Goal: Transaction & Acquisition: Purchase product/service

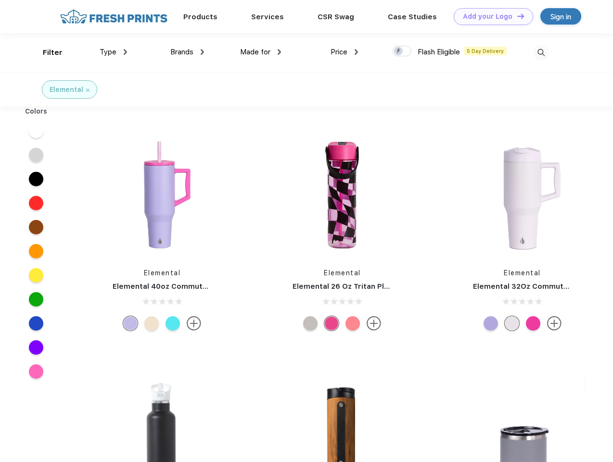
click at [490, 16] on link "Add your Logo Design Tool" at bounding box center [493, 16] width 79 height 17
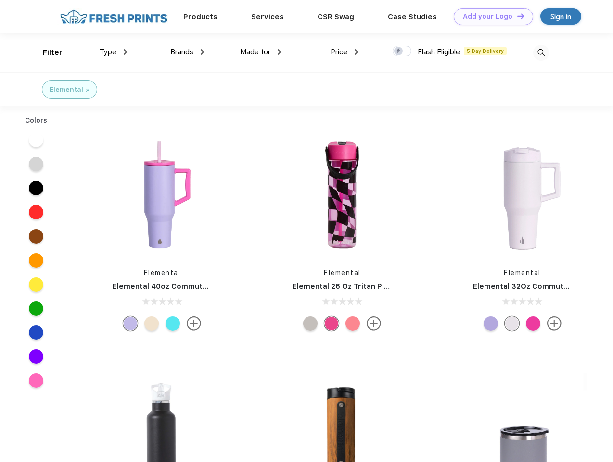
click at [0, 0] on div "Design Tool" at bounding box center [0, 0] width 0 height 0
click at [517, 16] on link "Add your Logo Design Tool" at bounding box center [493, 16] width 79 height 17
click at [46, 52] on div "Filter" at bounding box center [53, 52] width 20 height 11
click at [114, 52] on span "Type" at bounding box center [108, 52] width 17 height 9
click at [187, 52] on span "Brands" at bounding box center [181, 52] width 23 height 9
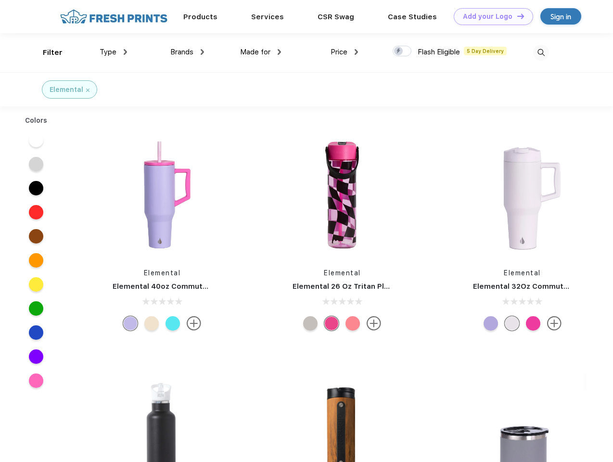
click at [261, 52] on span "Made for" at bounding box center [255, 52] width 30 height 9
click at [345, 52] on span "Price" at bounding box center [339, 52] width 17 height 9
click at [403, 52] on div at bounding box center [402, 51] width 19 height 11
click at [399, 52] on input "checkbox" at bounding box center [396, 48] width 6 height 6
click at [541, 52] on img at bounding box center [541, 53] width 16 height 16
